Goal: Transaction & Acquisition: Subscribe to service/newsletter

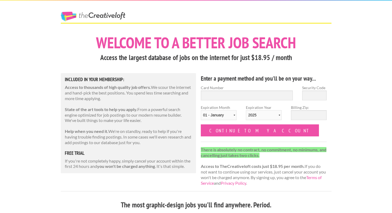
click at [86, 16] on link "The Creative Loft" at bounding box center [93, 17] width 65 height 10
